Goal: Transaction & Acquisition: Register for event/course

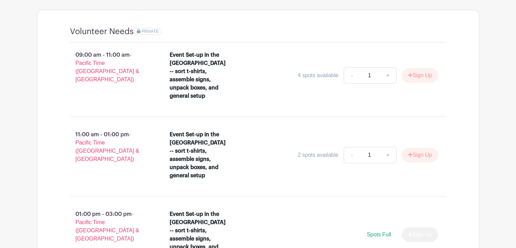
scroll to position [421, 0]
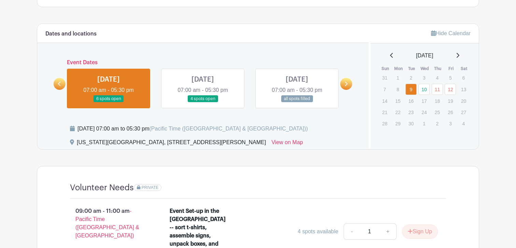
scroll to position [276, 0]
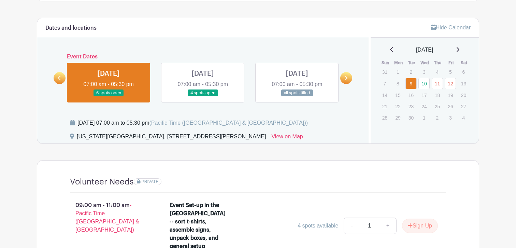
click at [297, 97] on link at bounding box center [297, 97] width 0 height 0
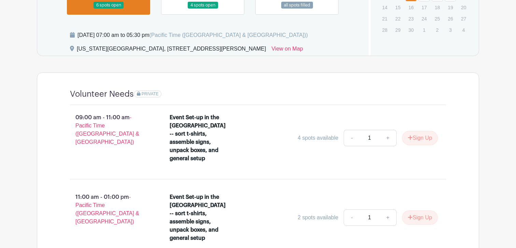
scroll to position [364, 0]
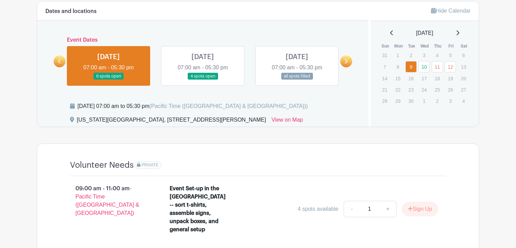
scroll to position [286, 0]
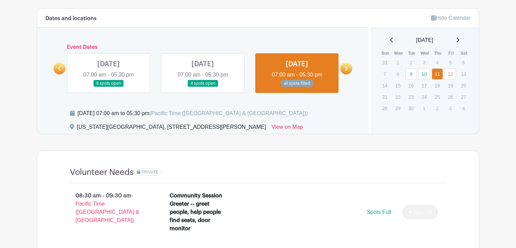
click at [109, 87] on link at bounding box center [109, 87] width 0 height 0
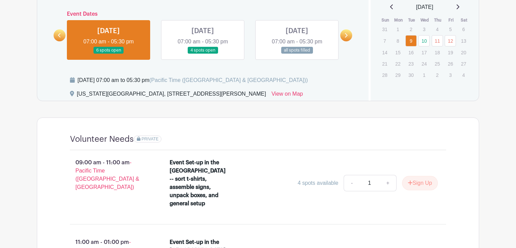
scroll to position [313, 0]
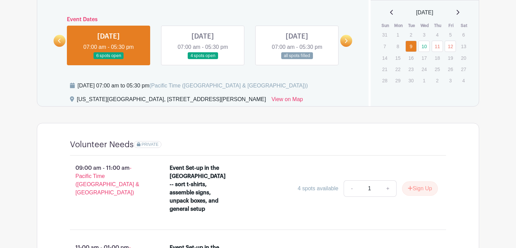
click at [203, 59] on link at bounding box center [203, 59] width 0 height 0
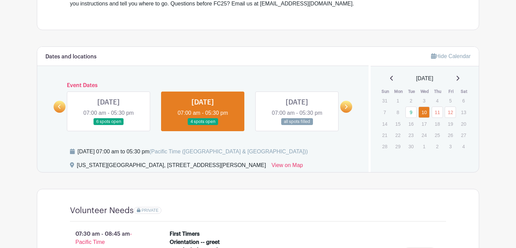
scroll to position [244, 0]
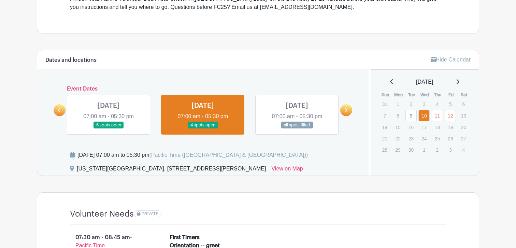
click at [109, 129] on link at bounding box center [109, 129] width 0 height 0
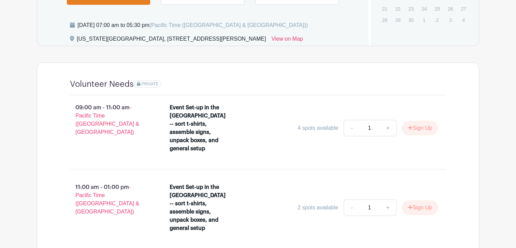
scroll to position [398, 0]
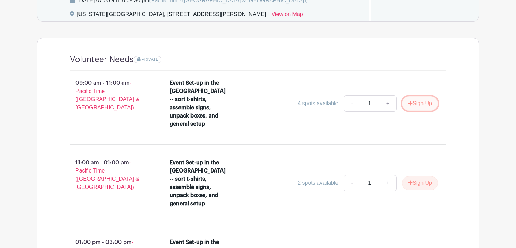
click at [405, 100] on button "Sign Up" at bounding box center [420, 103] width 36 height 14
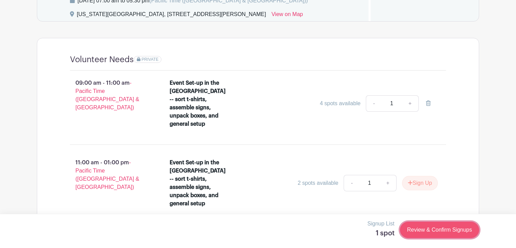
click at [415, 234] on link "Review & Confirm Signups" at bounding box center [439, 230] width 79 height 16
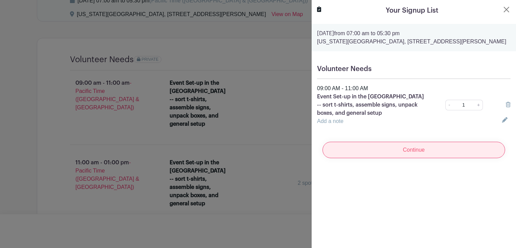
click at [455, 156] on input "Continue" at bounding box center [414, 150] width 183 height 16
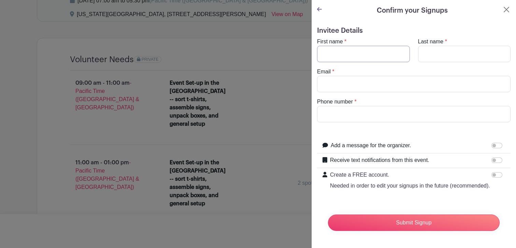
click at [403, 50] on input "First name" at bounding box center [363, 54] width 93 height 16
type input "Sanam"
type input "Balani"
type input "sanam@sanambalani.com"
type input "*"
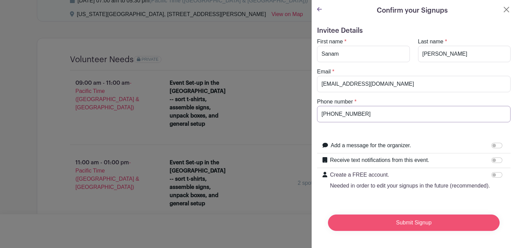
type input "+346005255644"
click at [448, 216] on input "Submit Signup" at bounding box center [414, 222] width 172 height 16
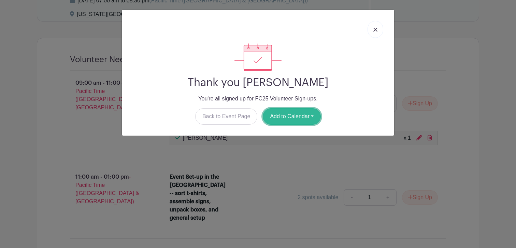
click at [274, 118] on button "Add to Calendar" at bounding box center [292, 116] width 58 height 16
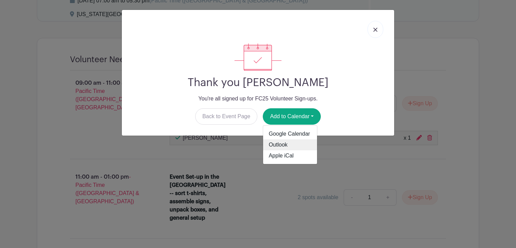
click at [274, 145] on link "Outlook" at bounding box center [290, 144] width 54 height 11
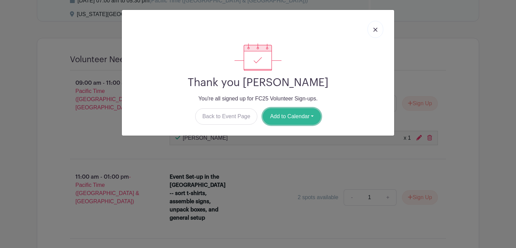
click at [288, 120] on button "Add to Calendar" at bounding box center [292, 116] width 58 height 16
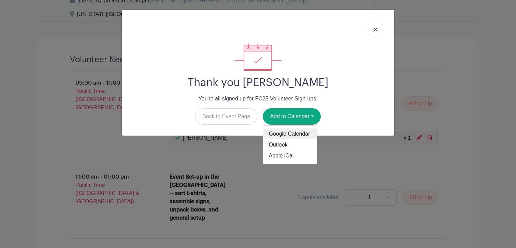
click at [288, 132] on link "Google Calendar" at bounding box center [290, 133] width 54 height 11
